Goal: Register for event/course

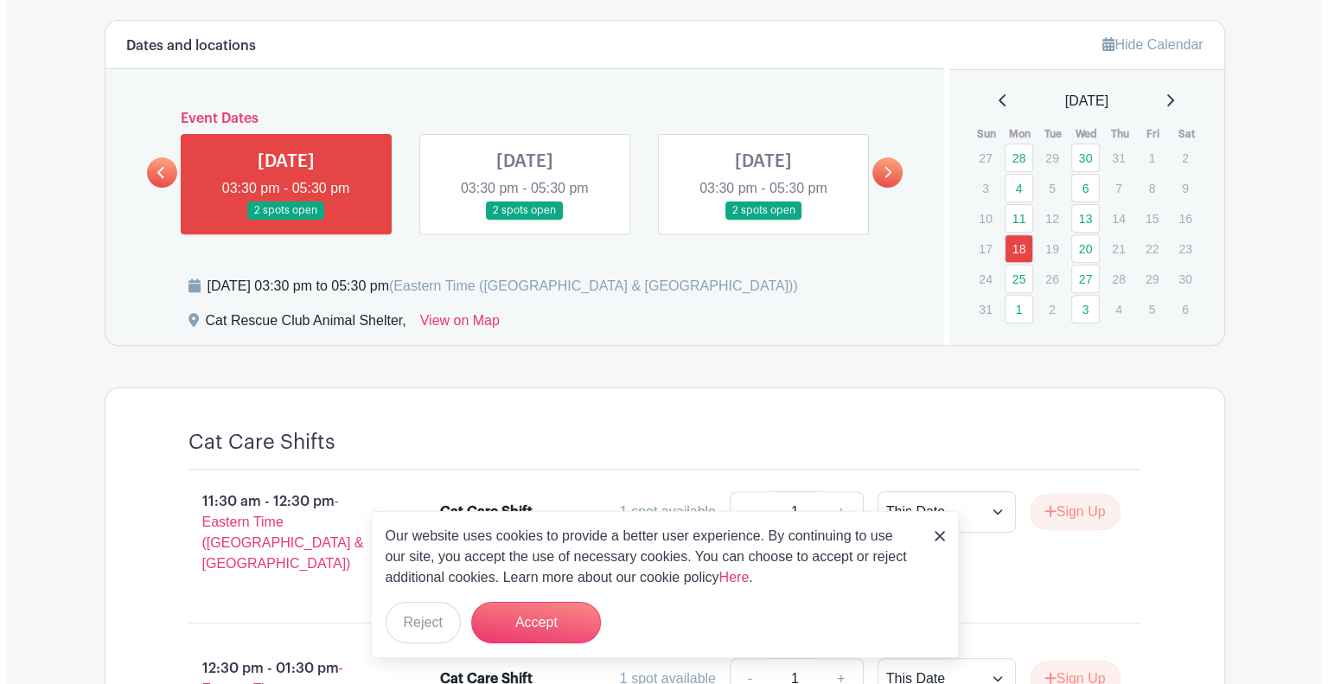
scroll to position [833, 0]
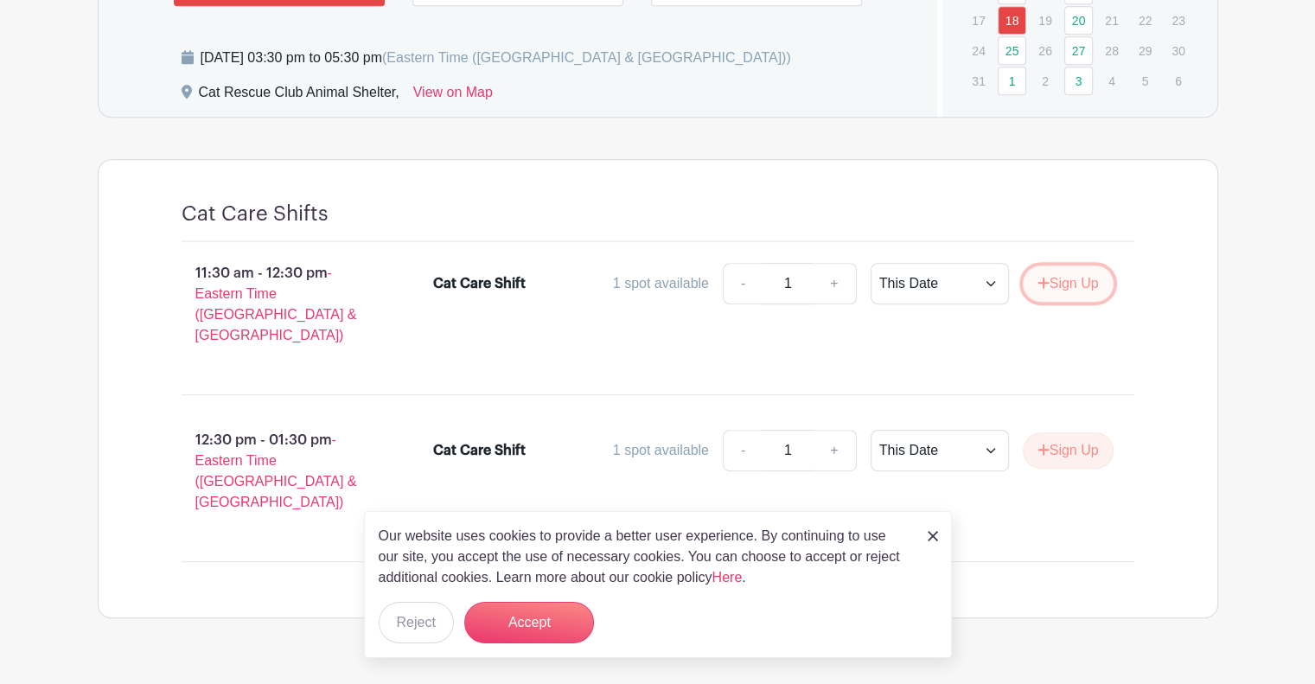
click at [1091, 283] on button "Sign Up" at bounding box center [1067, 283] width 91 height 36
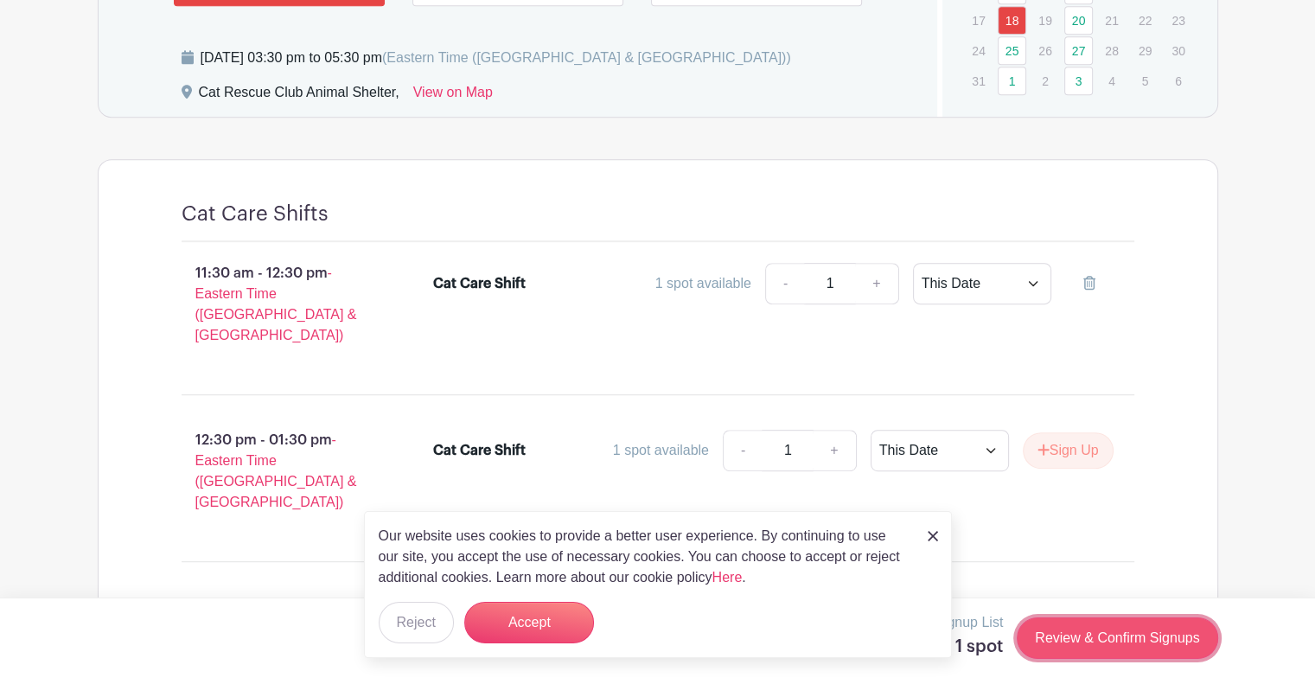
click at [1098, 634] on link "Review & Confirm Signups" at bounding box center [1116, 637] width 201 height 41
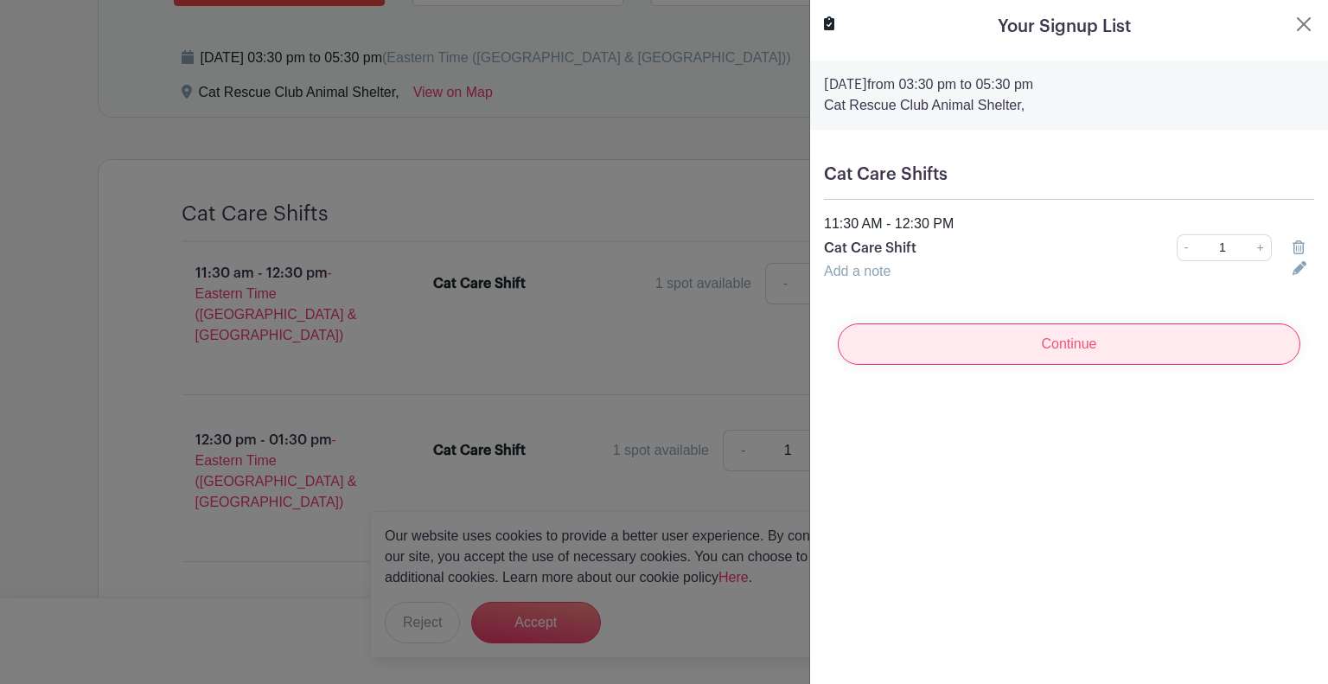
click at [1014, 350] on input "Continue" at bounding box center [1068, 343] width 462 height 41
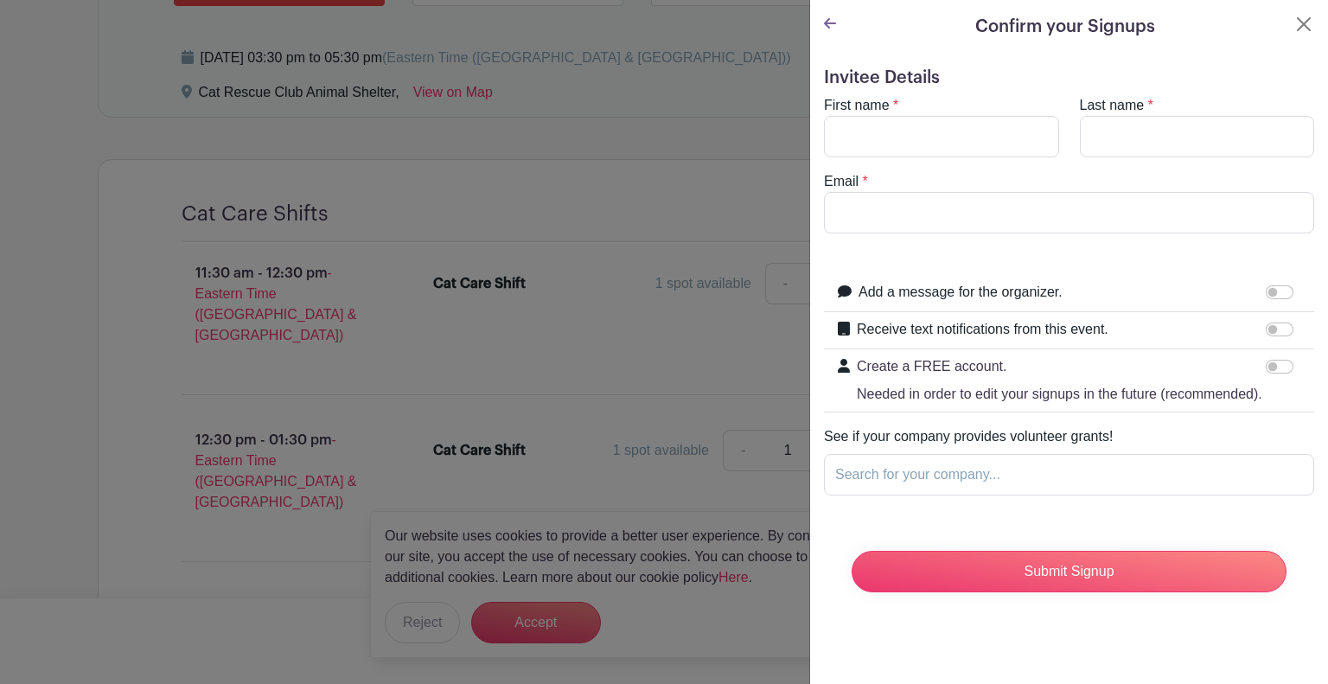
click at [958, 92] on form "Invitee Details First name * Last name * Email * Add a message for the organize…" at bounding box center [1069, 336] width 490 height 538
click at [962, 141] on input "First name" at bounding box center [941, 136] width 235 height 41
type input "[PERSON_NAME]"
type input "Pines"
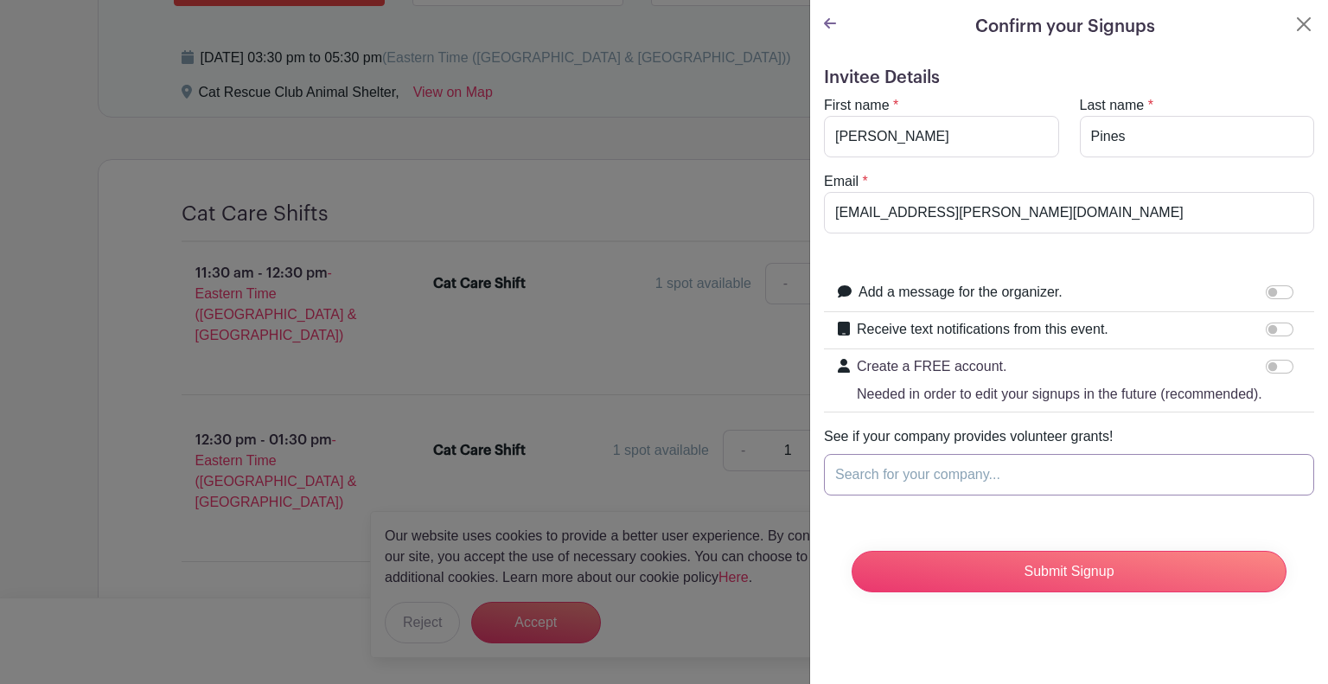
click at [958, 488] on input "Search for your company..." at bounding box center [1069, 474] width 490 height 41
drag, startPoint x: 958, startPoint y: 207, endPoint x: 946, endPoint y: 210, distance: 12.6
click at [946, 210] on input "[EMAIL_ADDRESS][PERSON_NAME][DOMAIN_NAME]" at bounding box center [1069, 212] width 490 height 41
type input "[EMAIL_ADDRESS][DOMAIN_NAME]"
click at [950, 490] on input "Search for your company..." at bounding box center [1069, 474] width 490 height 41
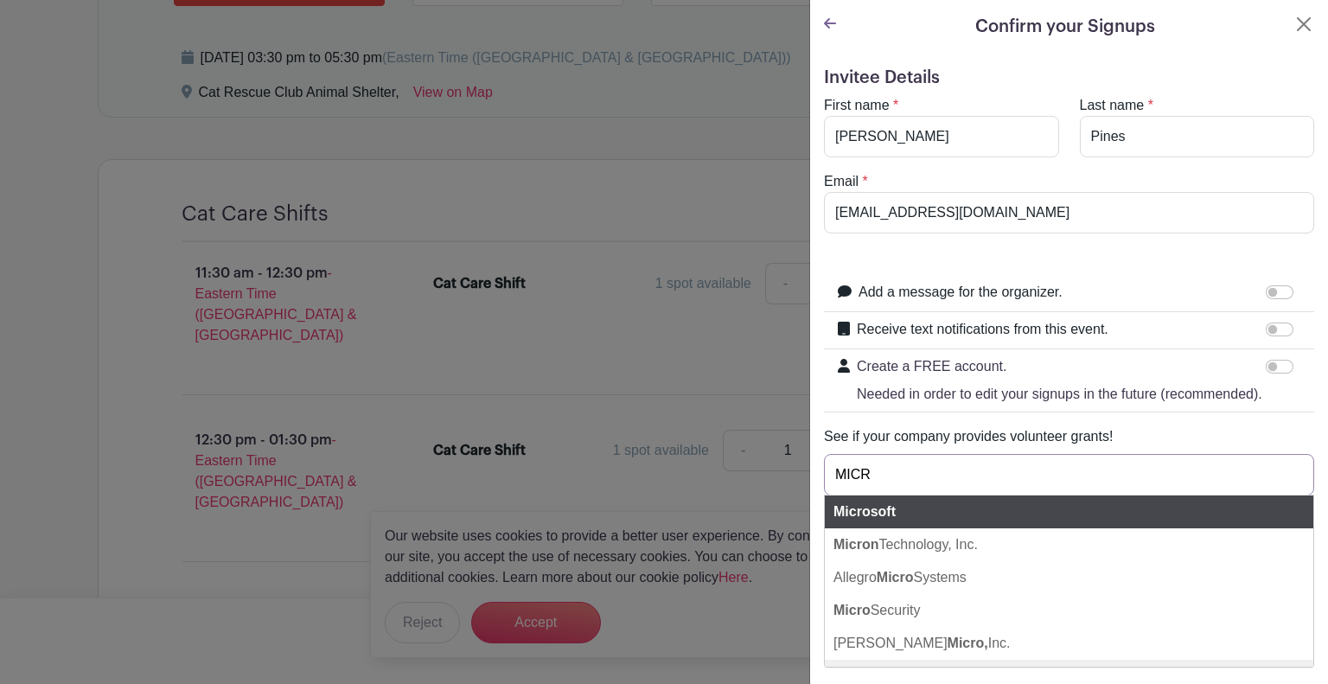
type input "MICR"
click at [968, 521] on div "Microsoft" at bounding box center [1069, 511] width 488 height 33
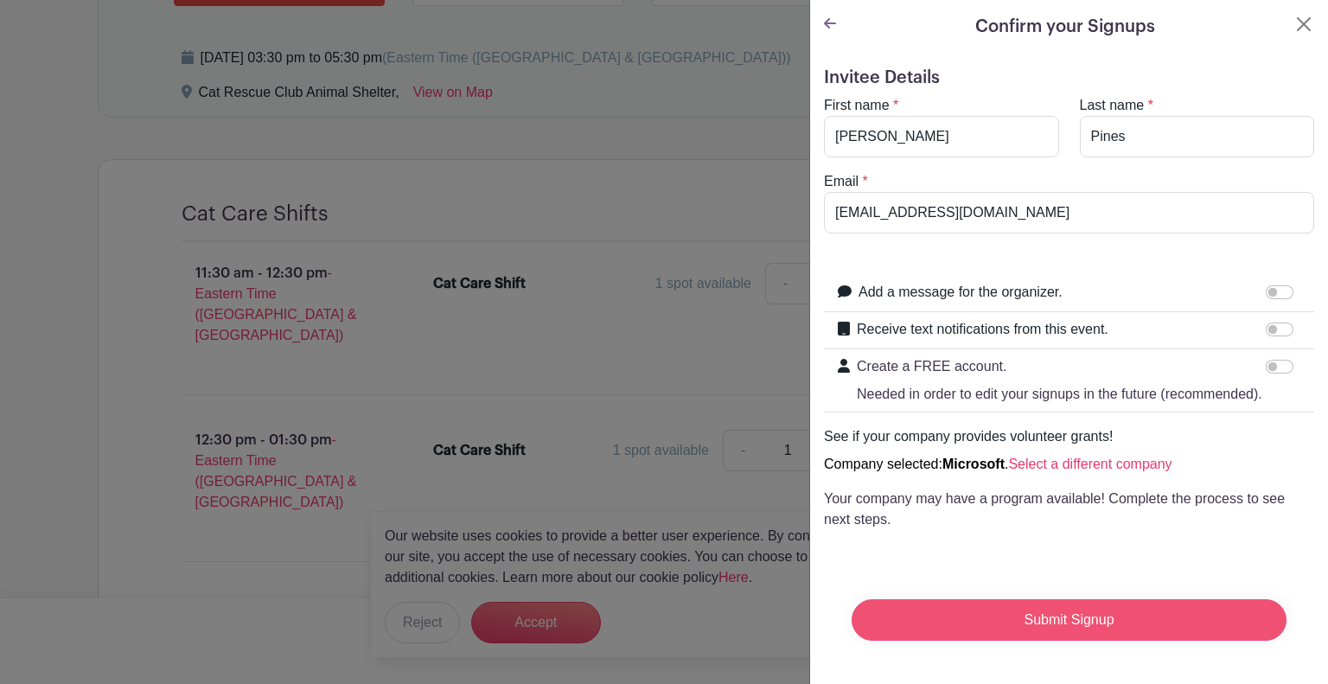
click at [1071, 630] on input "Submit Signup" at bounding box center [1068, 619] width 435 height 41
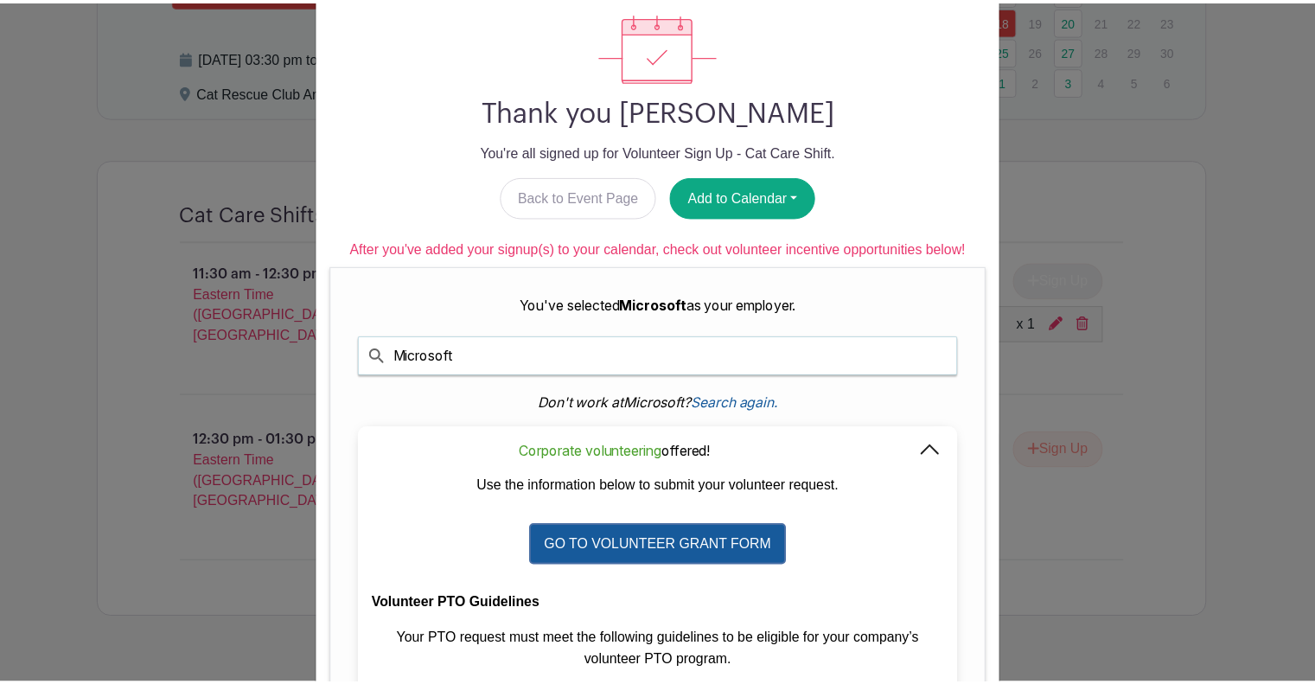
scroll to position [0, 0]
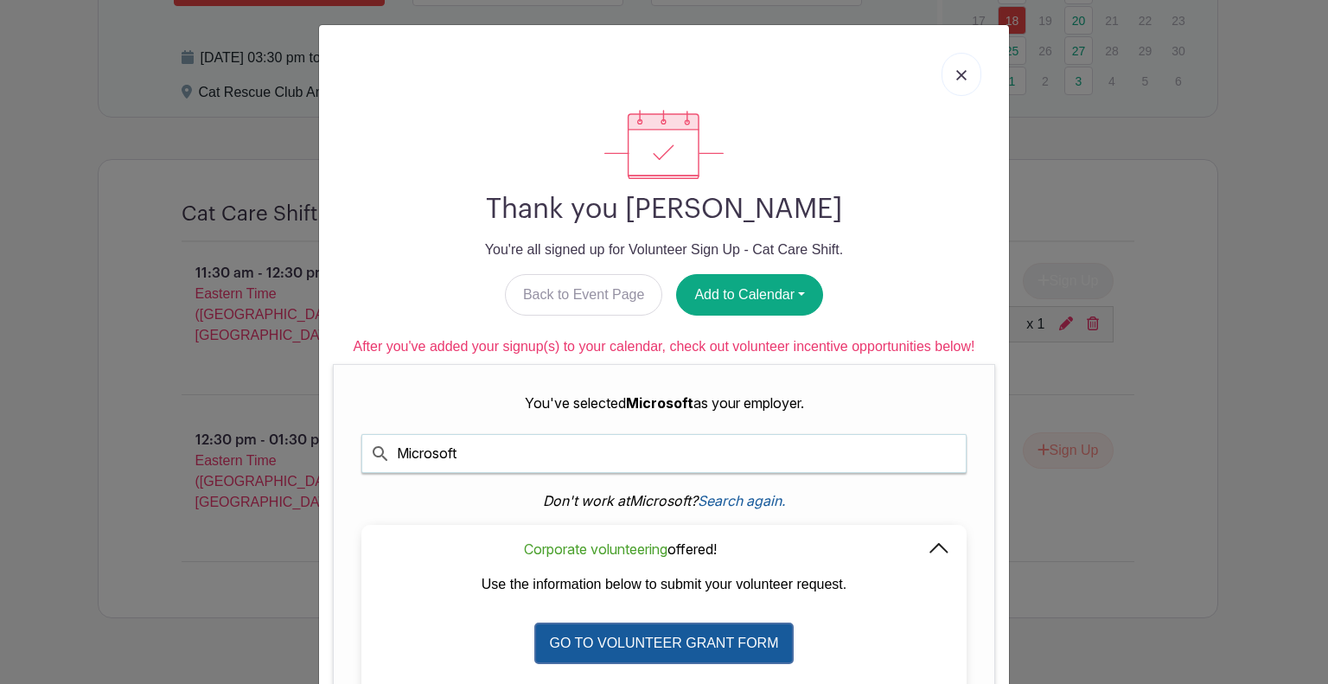
click at [956, 70] on img at bounding box center [961, 75] width 10 height 10
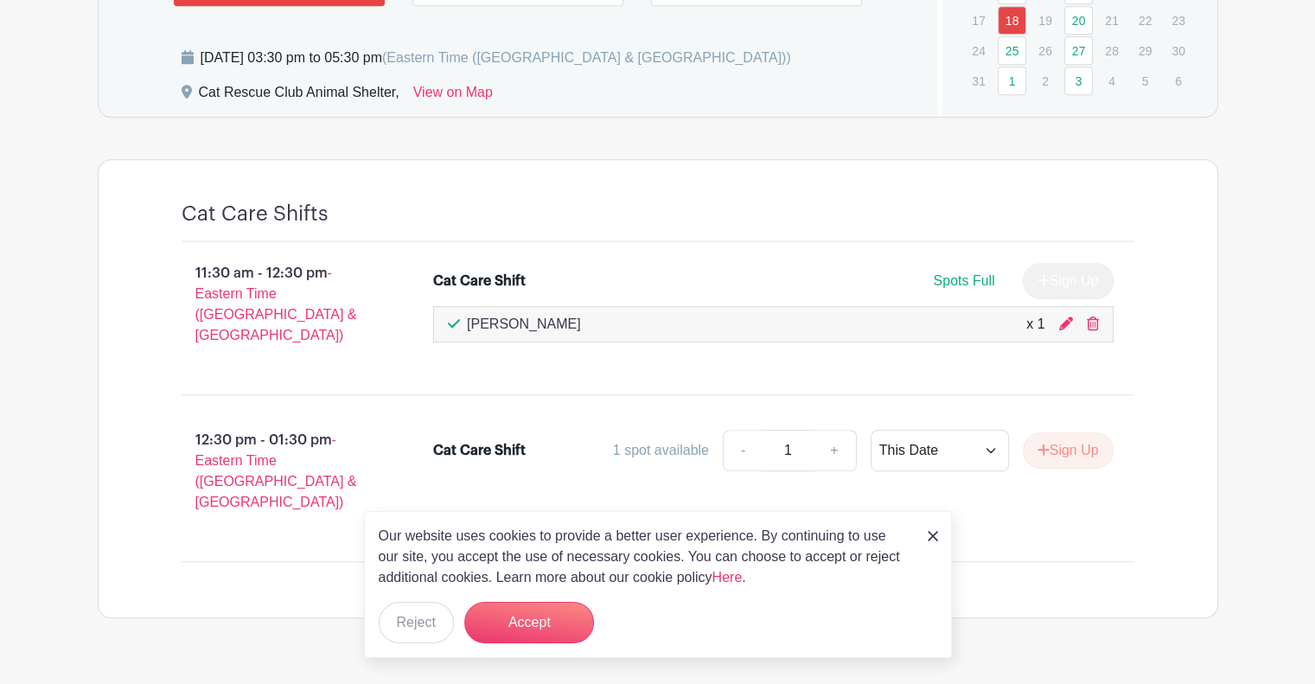
scroll to position [834, 0]
click at [927, 536] on img at bounding box center [932, 536] width 10 height 10
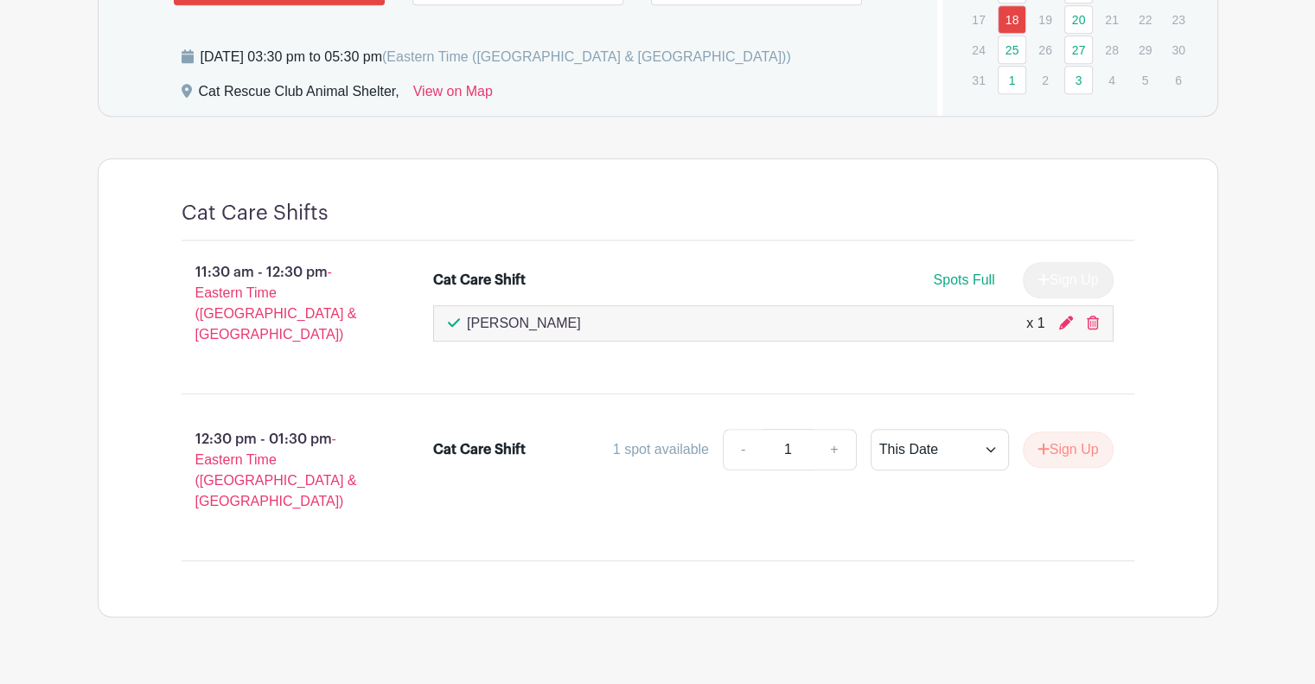
scroll to position [575, 0]
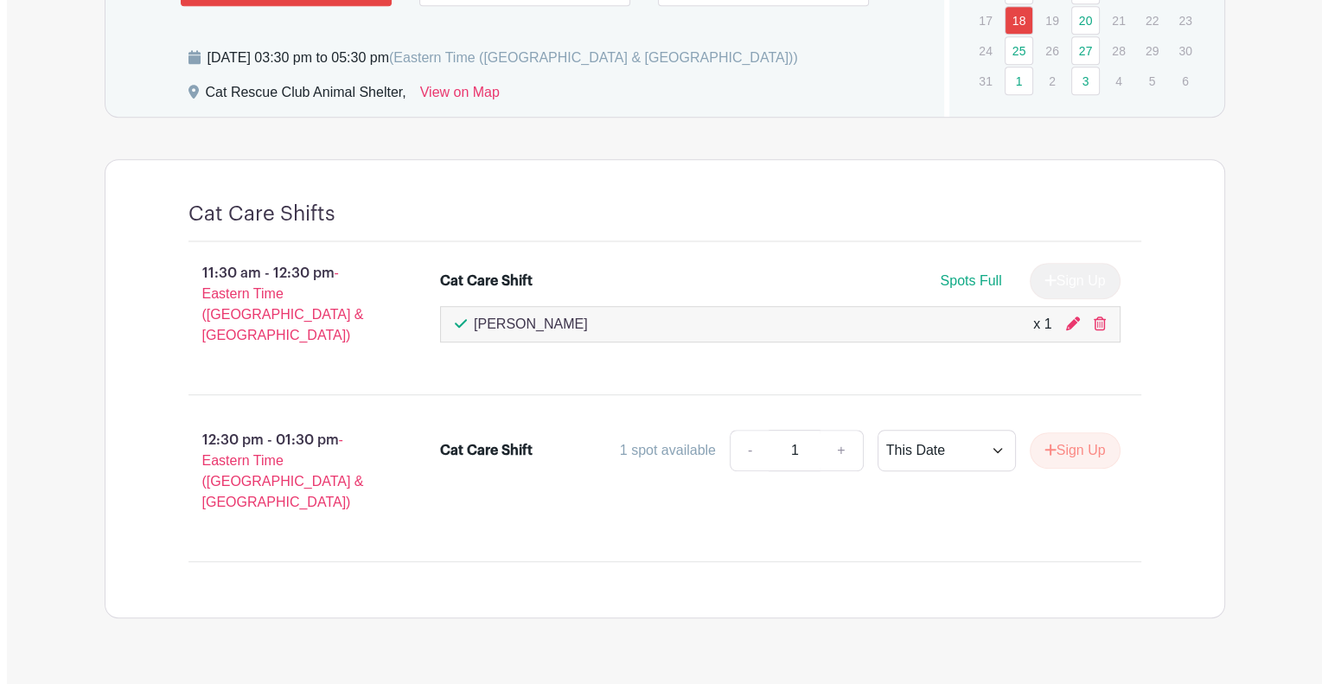
scroll to position [834, 0]
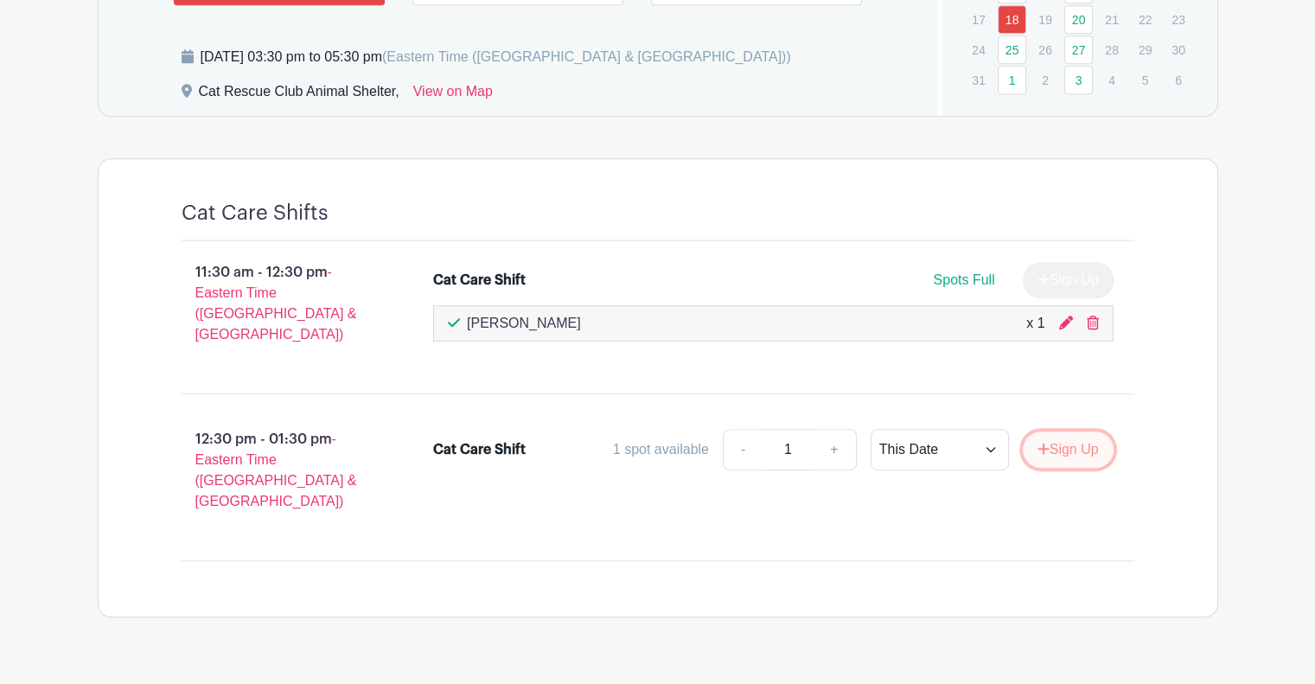
click at [1048, 431] on button "Sign Up" at bounding box center [1067, 449] width 91 height 36
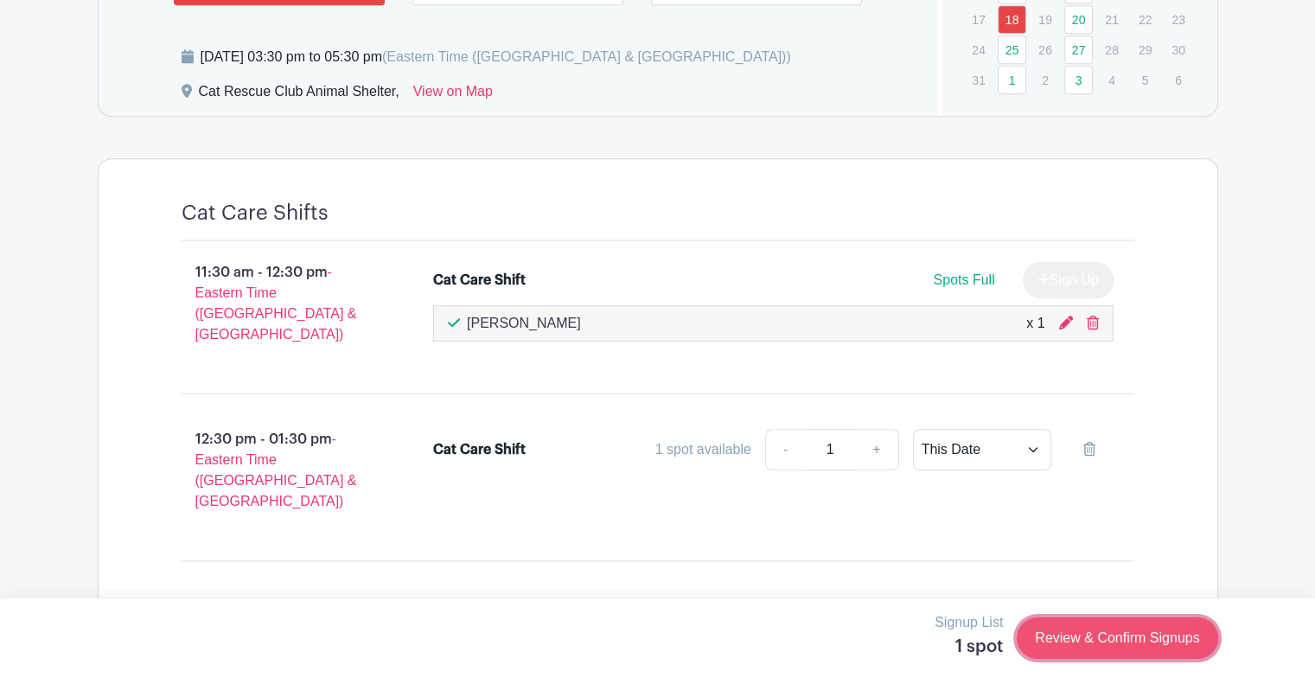
click at [1110, 636] on link "Review & Confirm Signups" at bounding box center [1116, 637] width 201 height 41
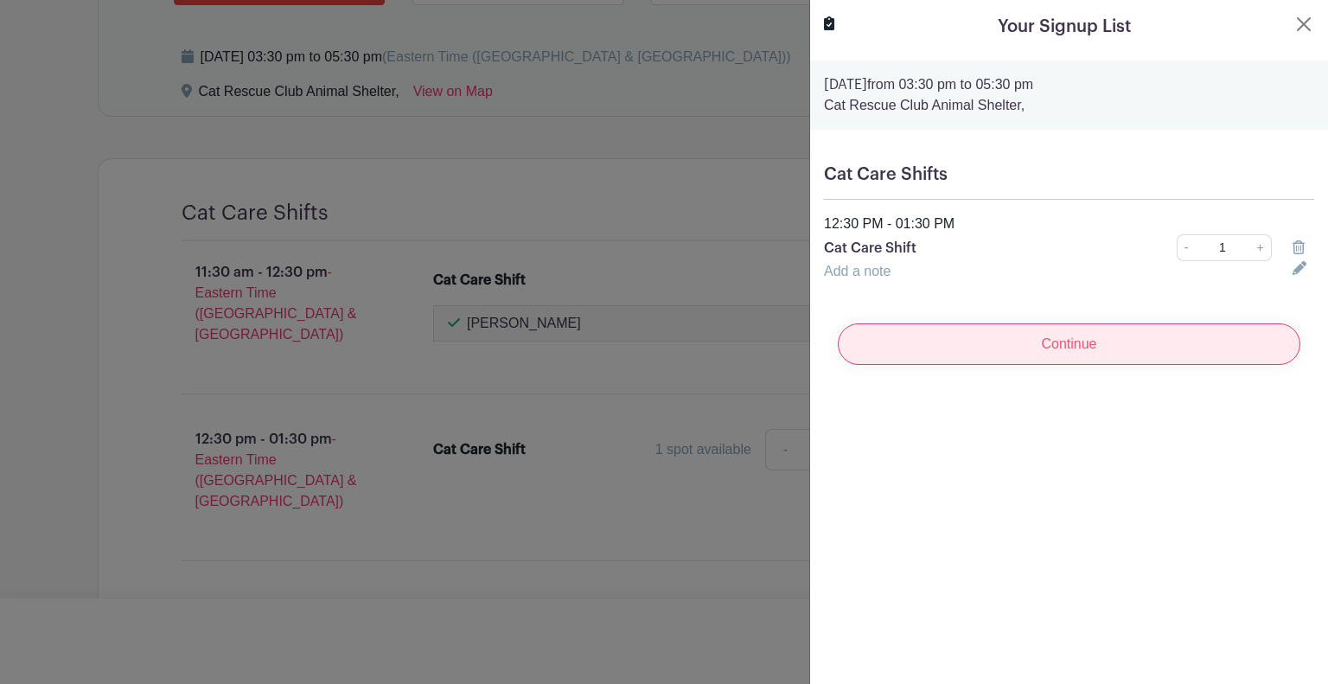
click at [1011, 345] on input "Continue" at bounding box center [1068, 343] width 462 height 41
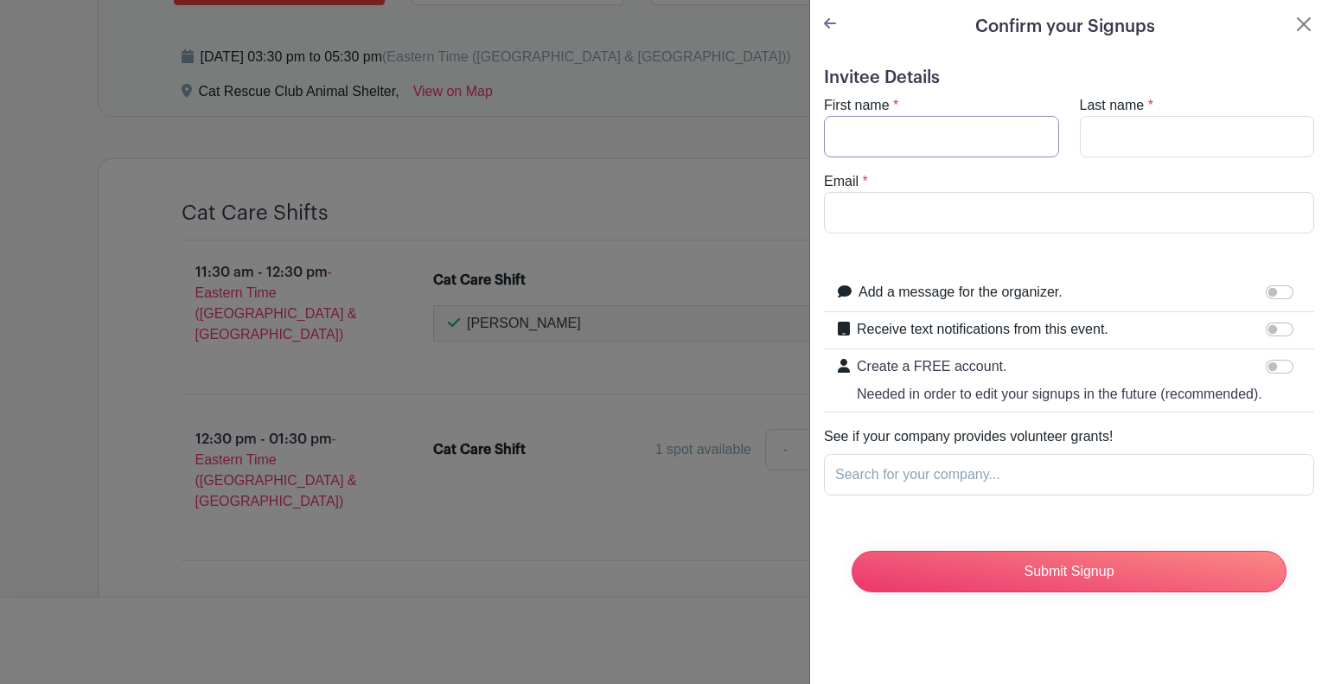
click at [888, 128] on input "First name" at bounding box center [941, 136] width 235 height 41
type input "[PERSON_NAME]"
type input "Pines"
type input "[EMAIL_ADDRESS][PERSON_NAME][DOMAIN_NAME]"
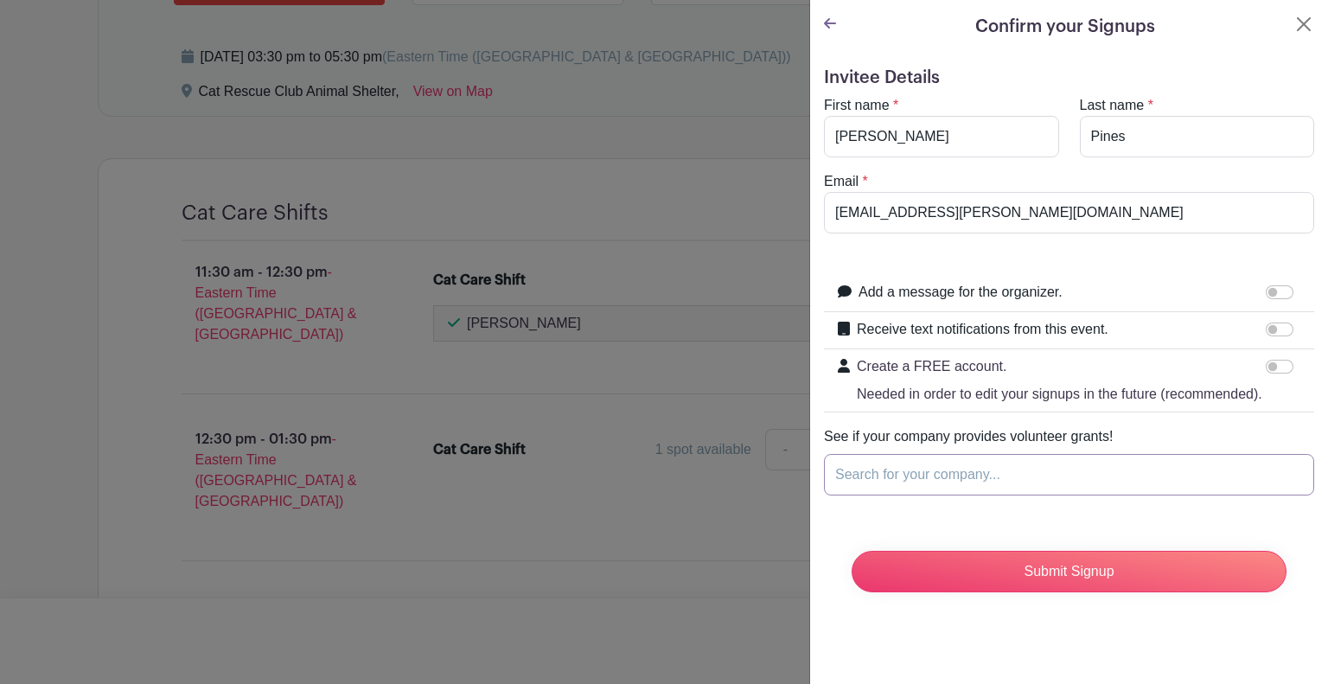
click at [938, 490] on input "Search for your company..." at bounding box center [1069, 474] width 490 height 41
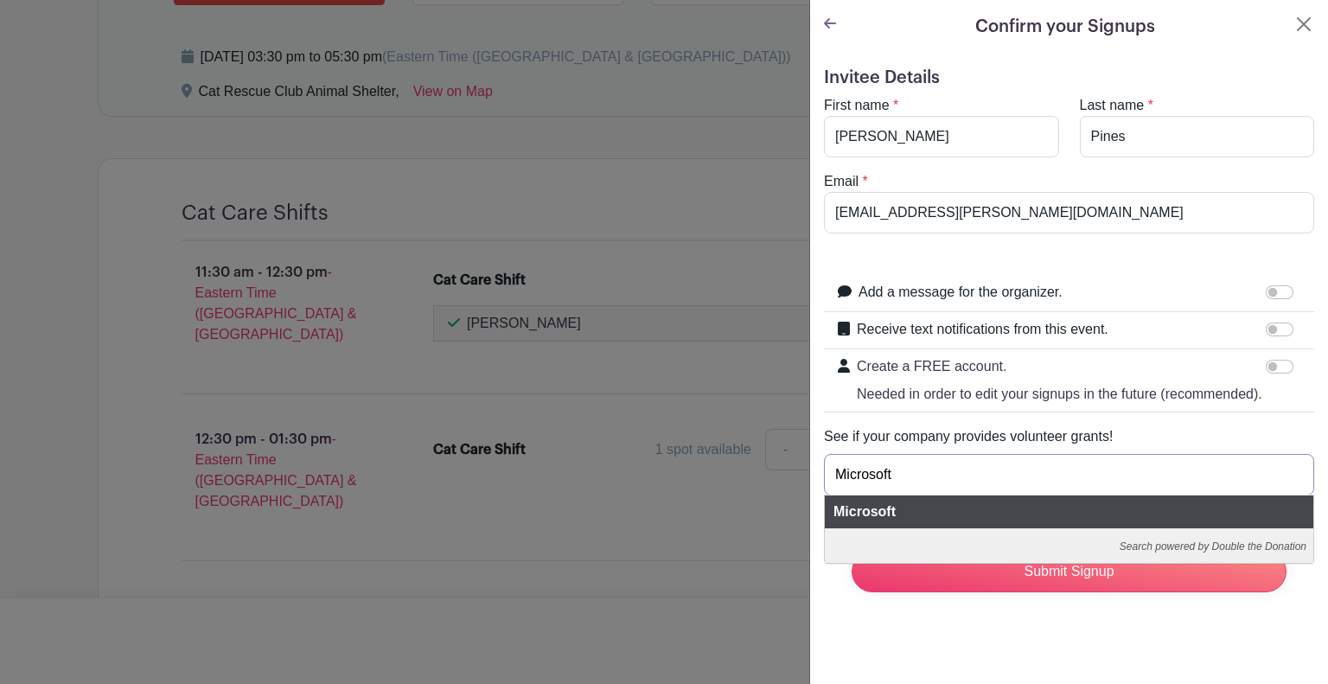
type input "Microsoft"
click at [978, 525] on div "Microsoft" at bounding box center [1069, 511] width 488 height 33
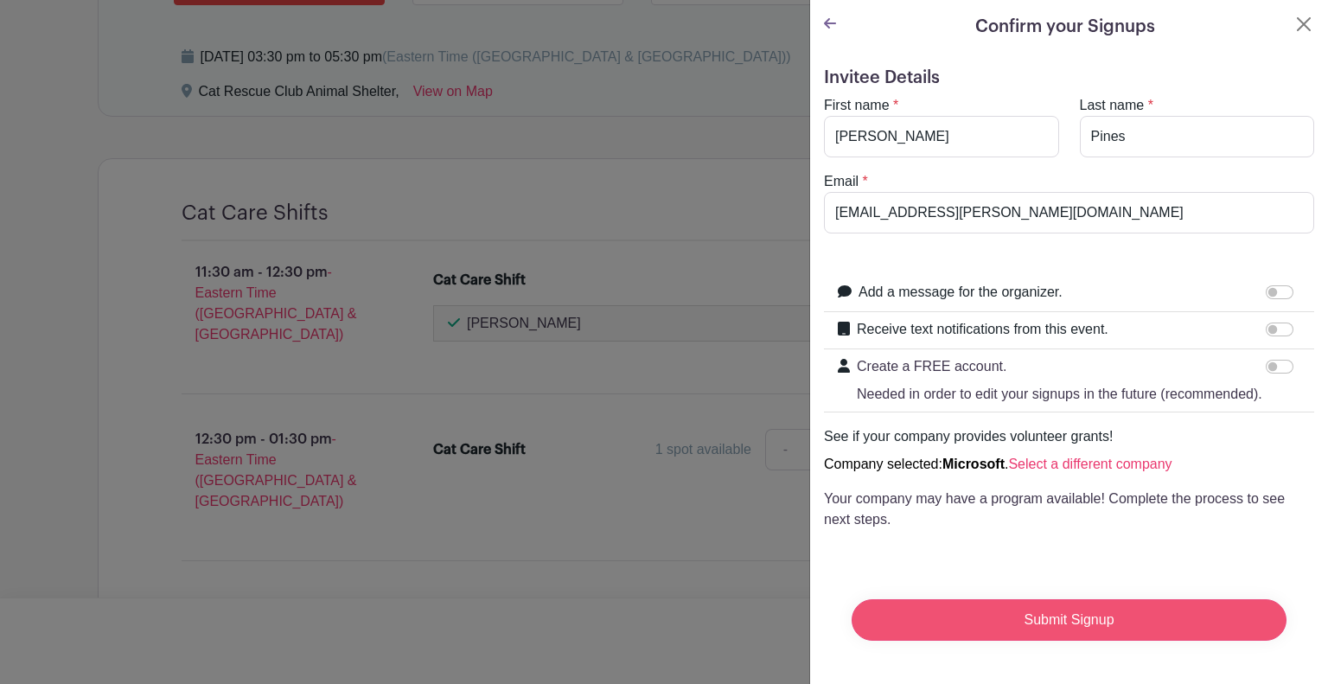
click at [1016, 632] on input "Submit Signup" at bounding box center [1068, 619] width 435 height 41
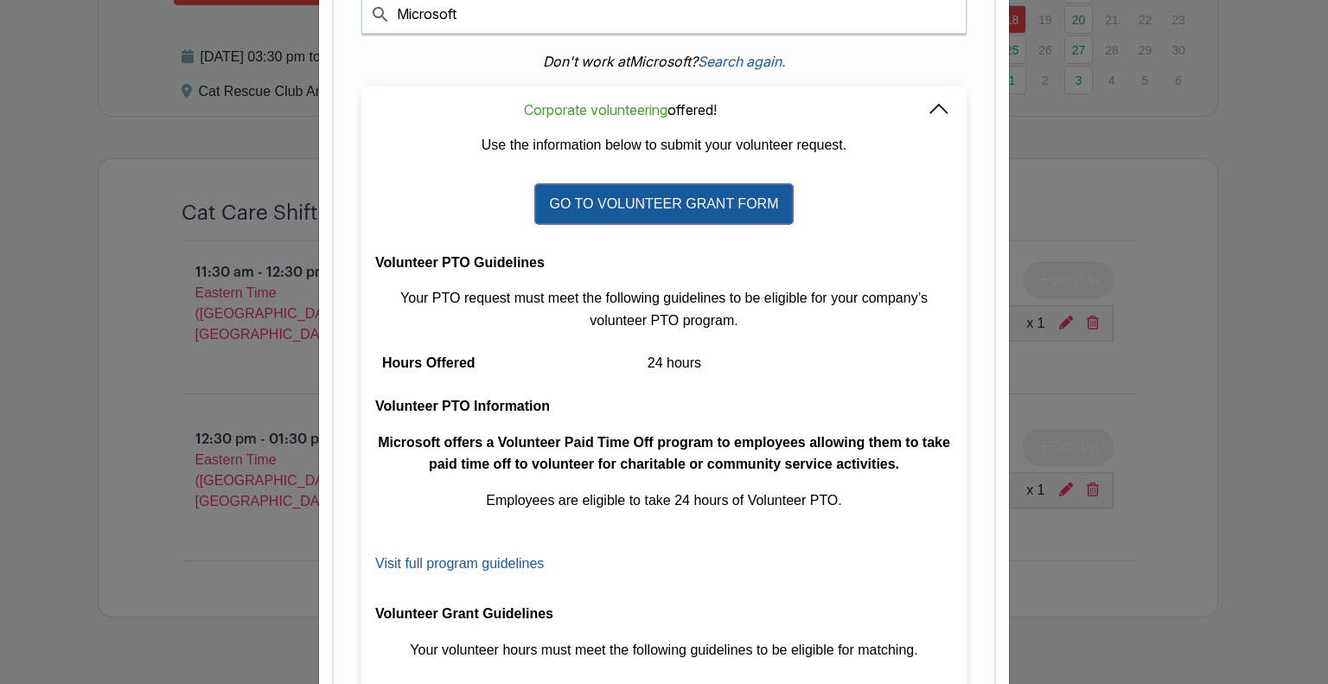
scroll to position [346, 0]
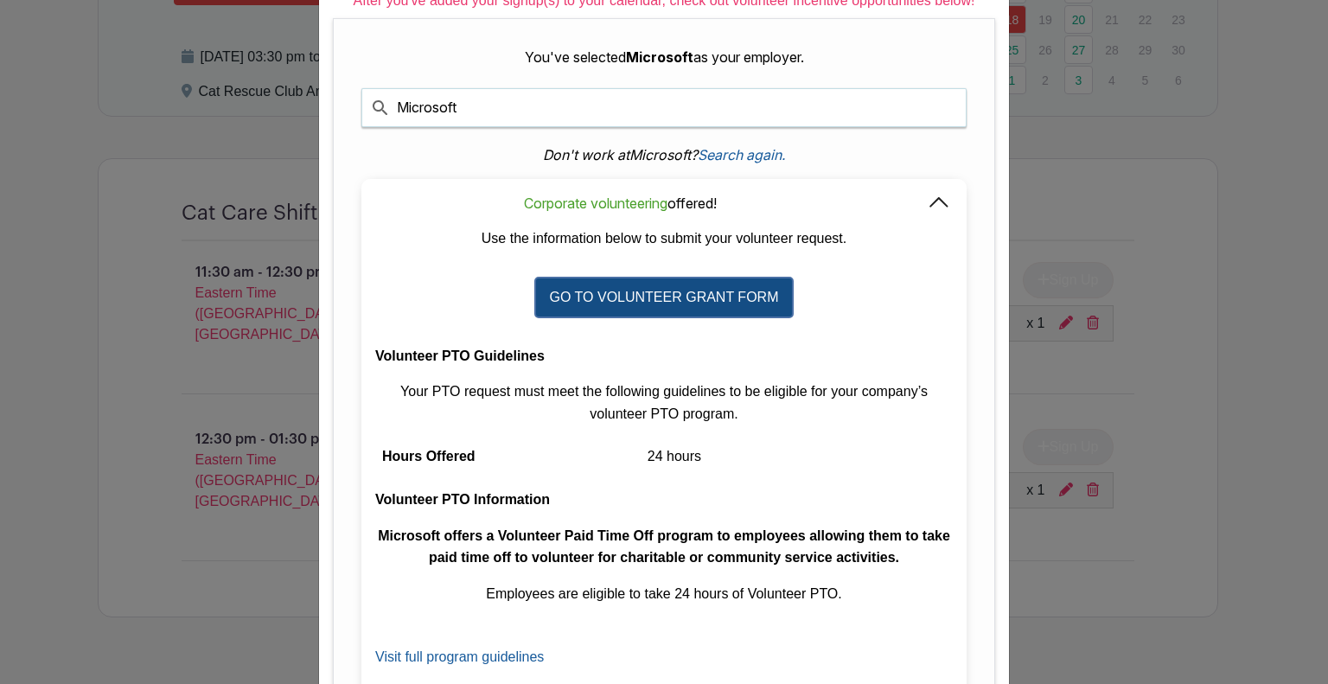
click at [631, 293] on link "GO TO VOLUNTEER GRANT FORM" at bounding box center [664, 297] width 260 height 41
